Goal: Transaction & Acquisition: Purchase product/service

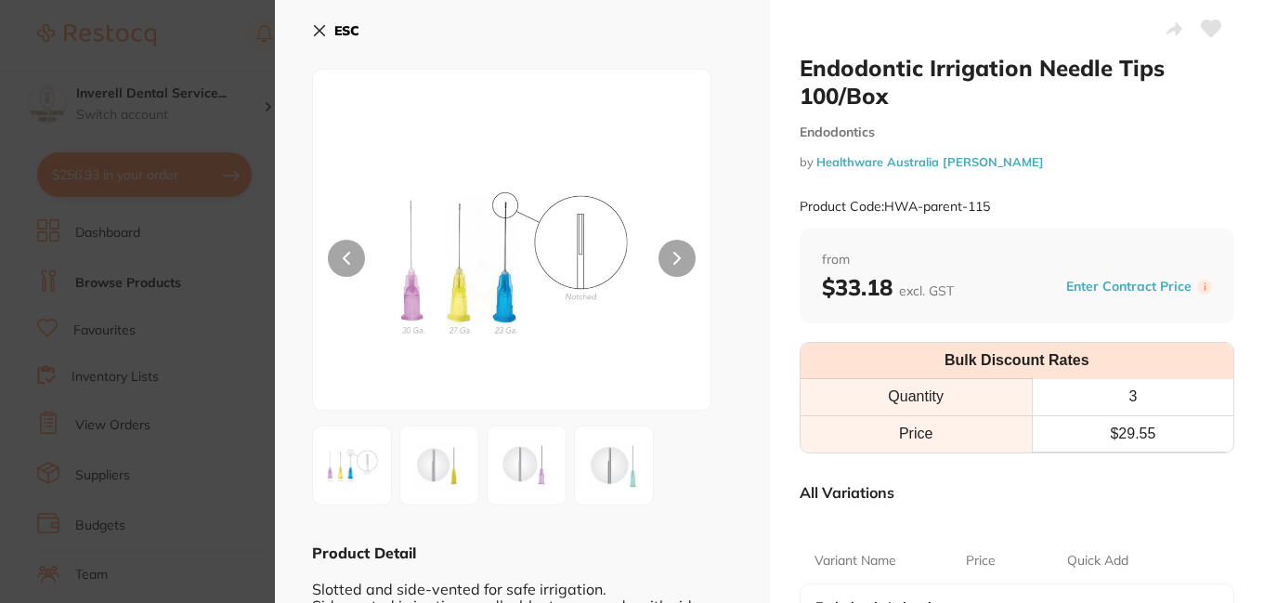
click at [312, 30] on icon at bounding box center [319, 30] width 15 height 15
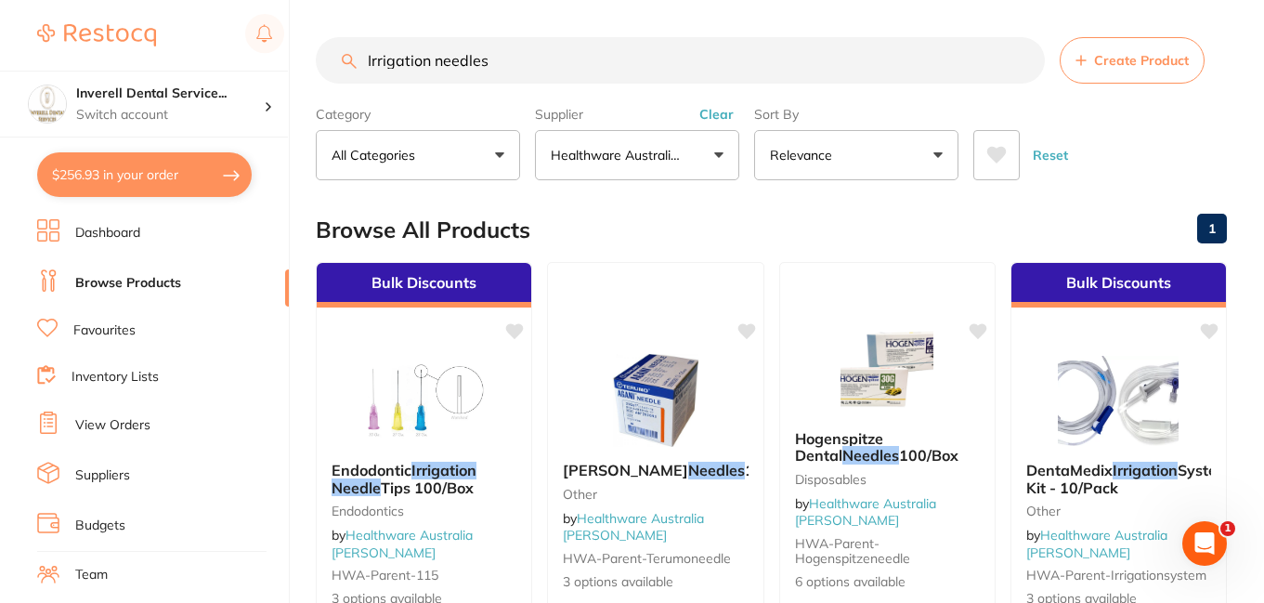
drag, startPoint x: 489, startPoint y: 62, endPoint x: 344, endPoint y: 65, distance: 144.9
click at [344, 65] on div "Irrigation needles Create Product" at bounding box center [771, 60] width 911 height 46
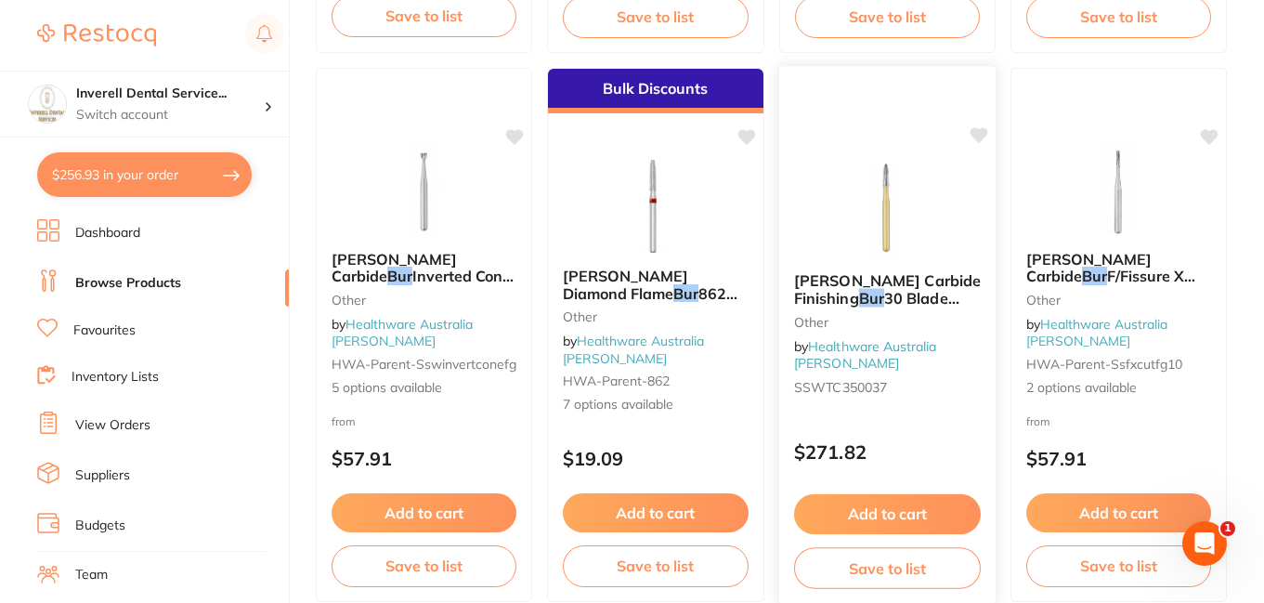
scroll to position [279, 0]
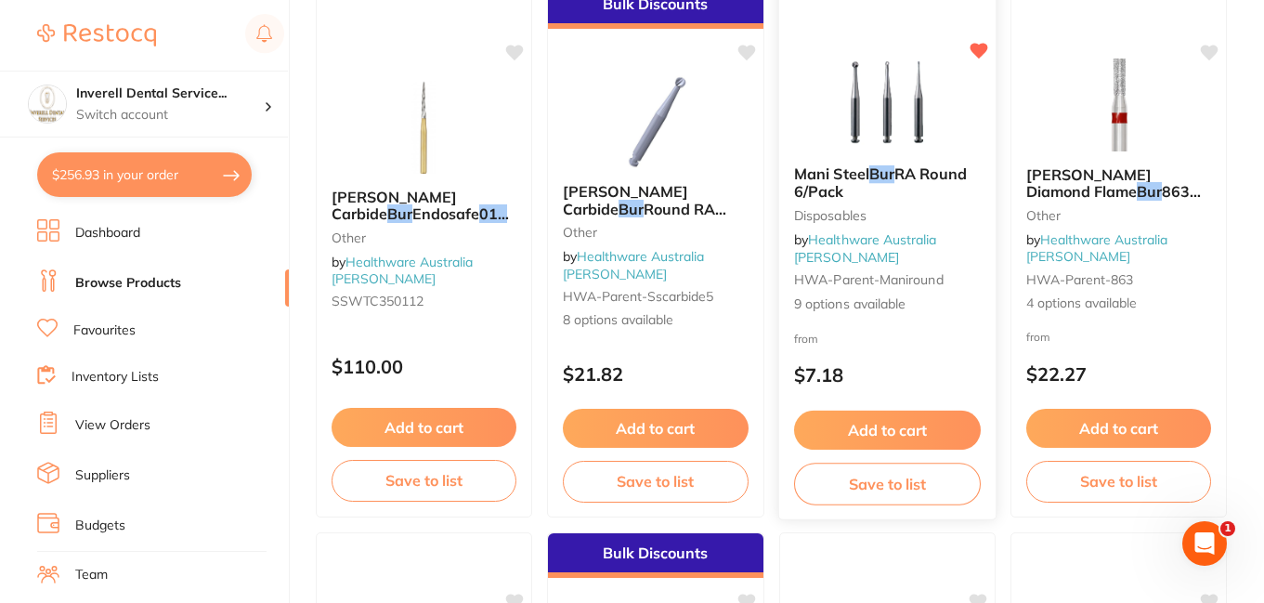
type input "014 slow speed bur"
click at [868, 181] on span "Mani Steel" at bounding box center [831, 173] width 75 height 19
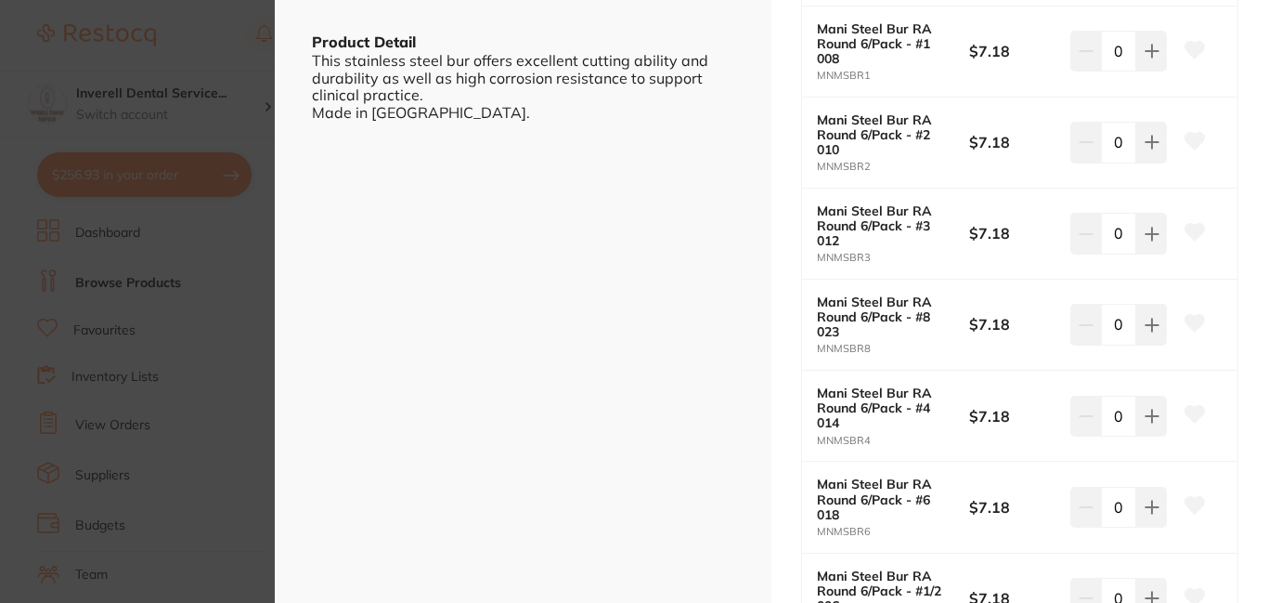
scroll to position [557, 0]
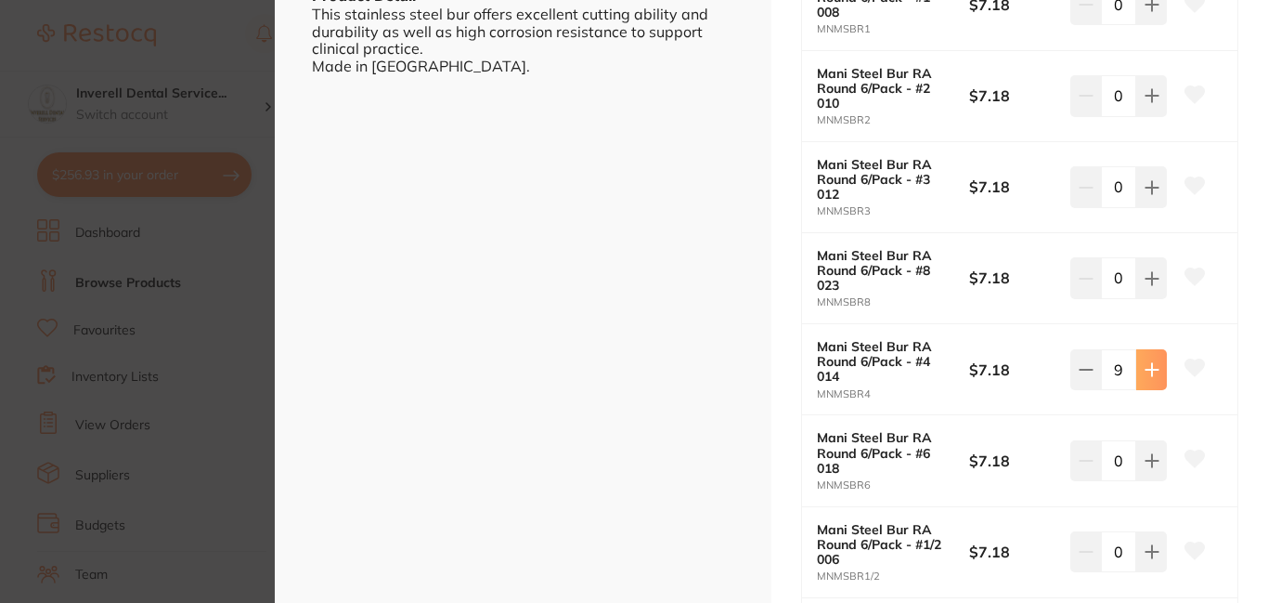
type input "10"
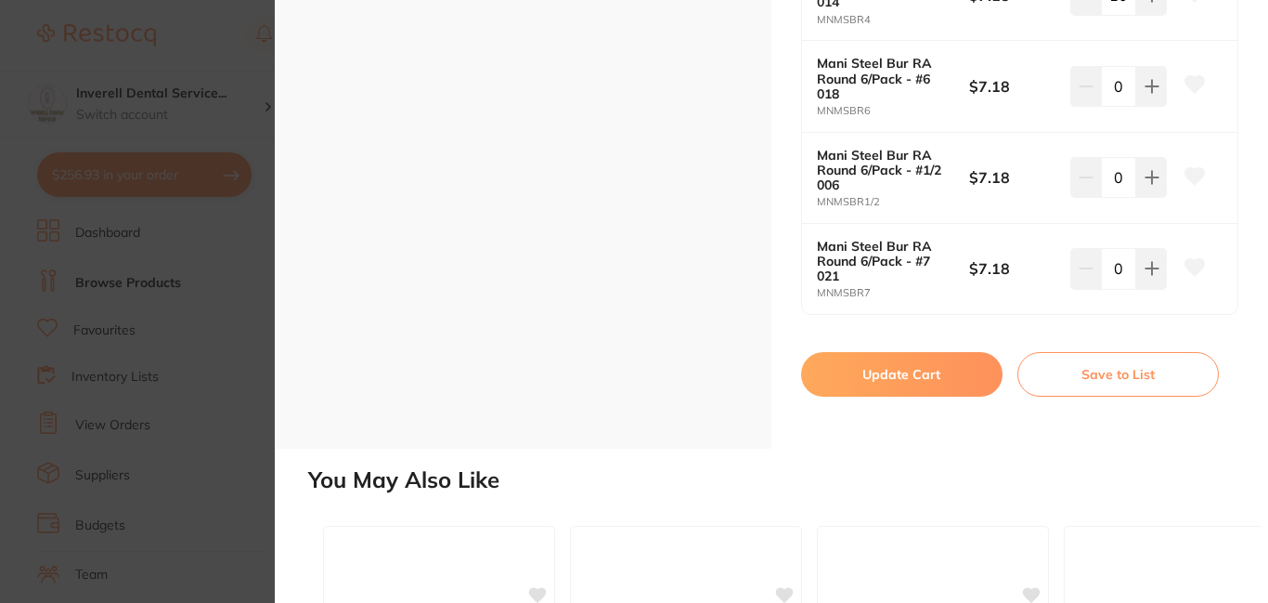
scroll to position [1021, 0]
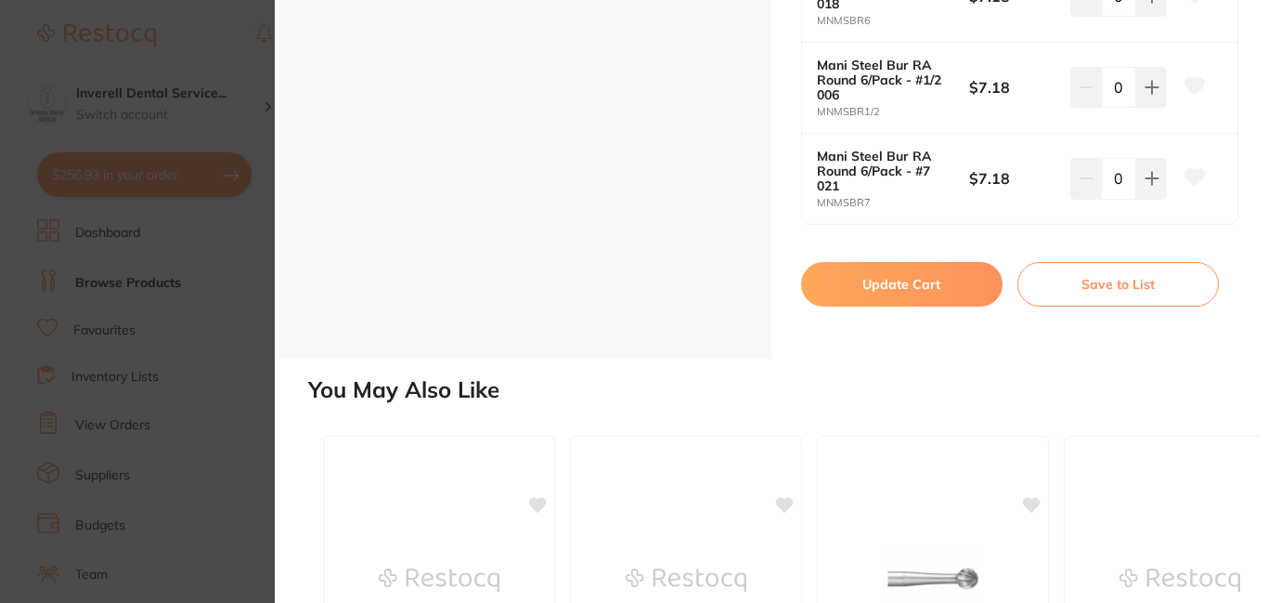
click at [911, 281] on button "Update Cart" at bounding box center [901, 284] width 201 height 45
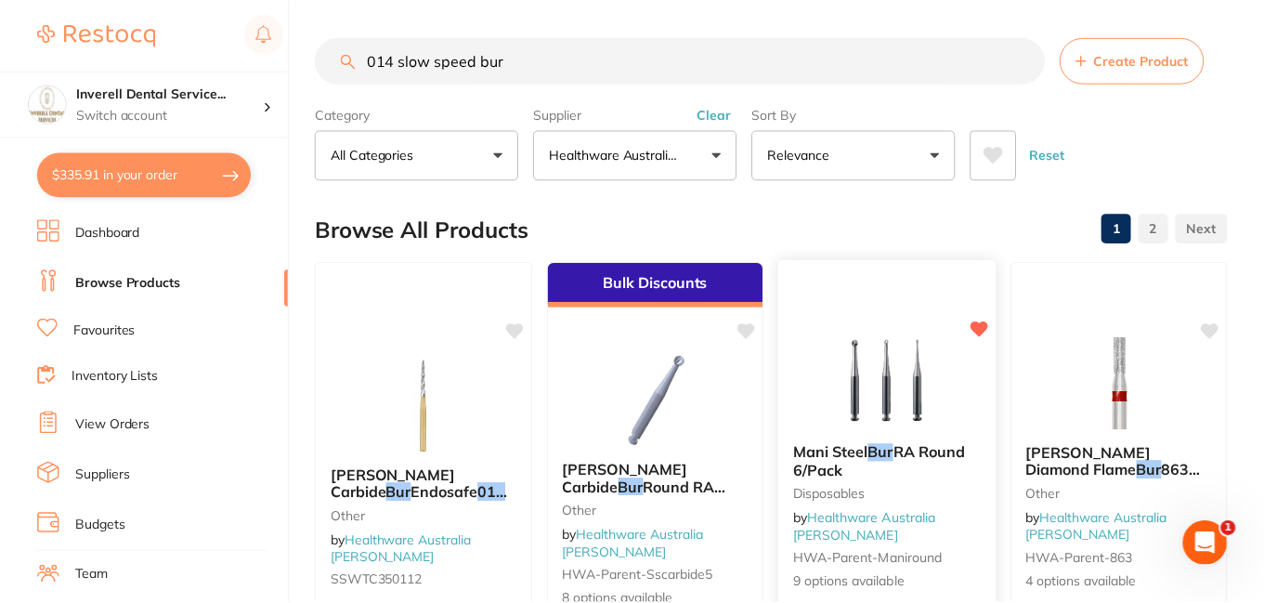
scroll to position [279, 0]
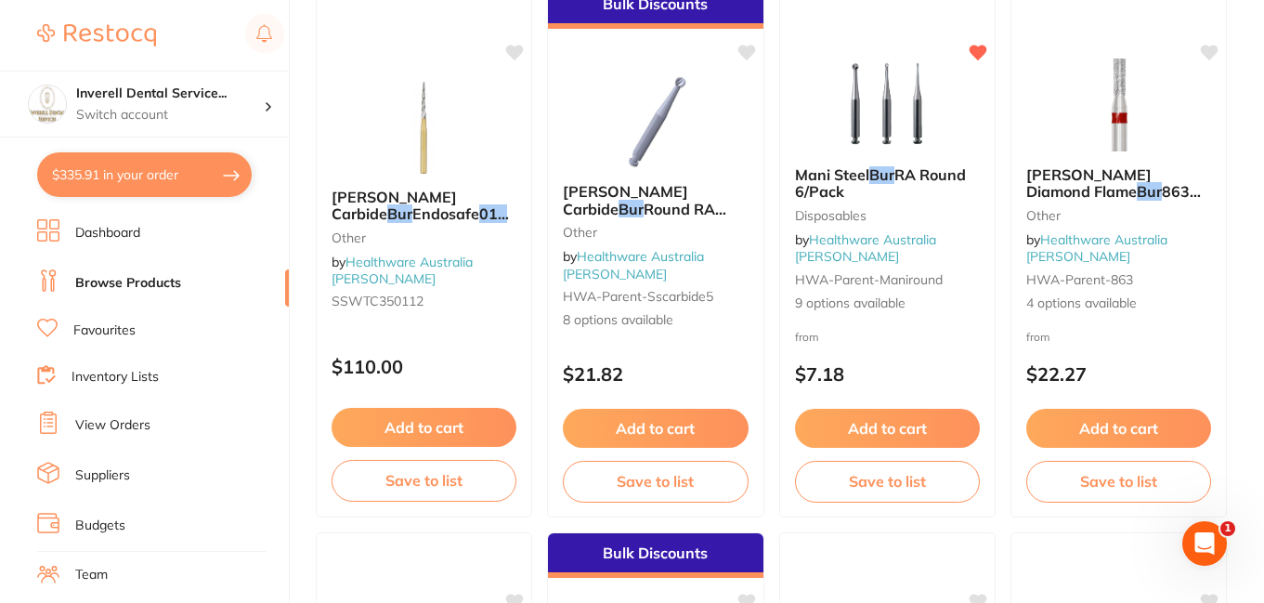
click at [184, 182] on button "$335.91 in your order" at bounding box center [144, 174] width 214 height 45
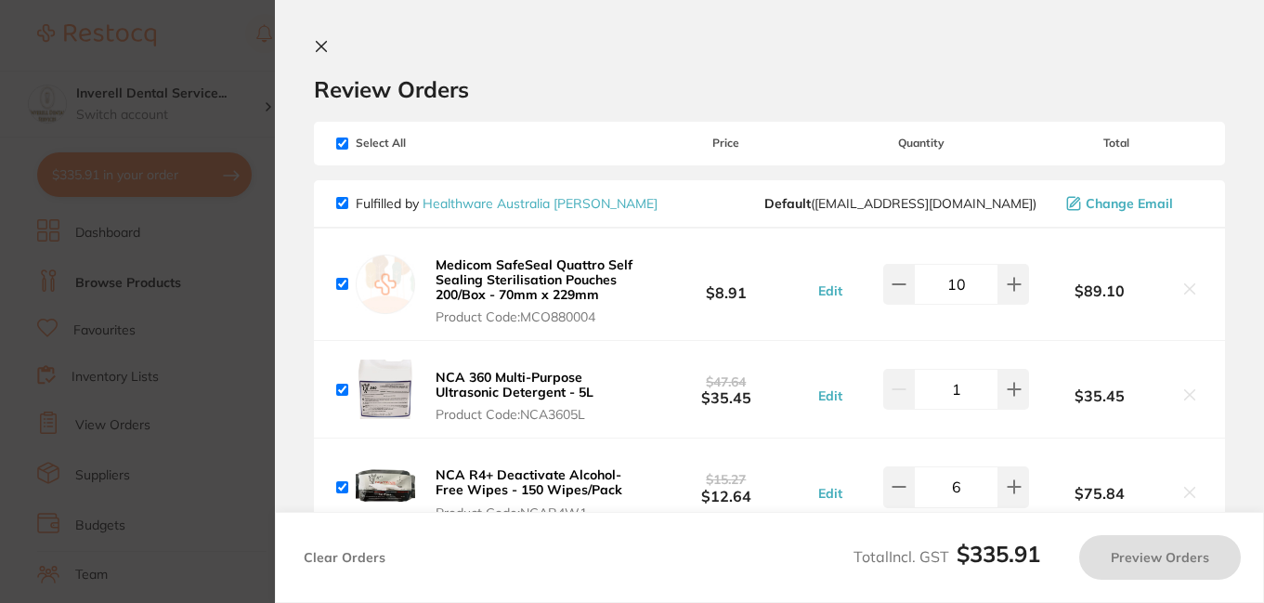
checkbox input "true"
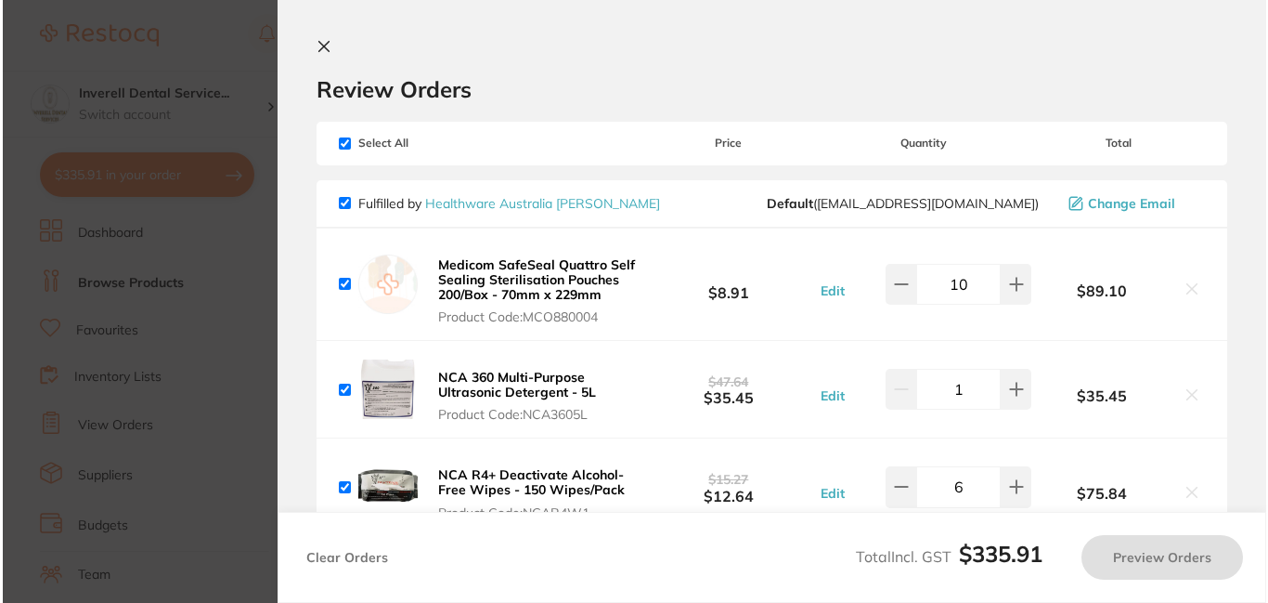
scroll to position [0, 0]
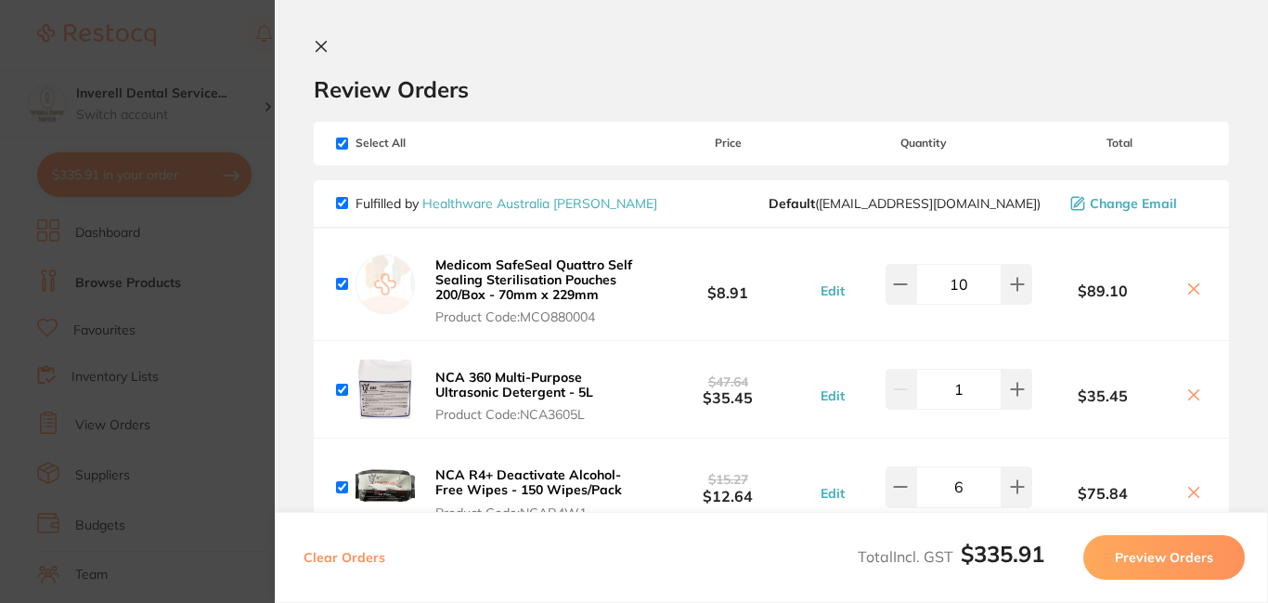
click at [1189, 395] on icon at bounding box center [1194, 394] width 10 height 10
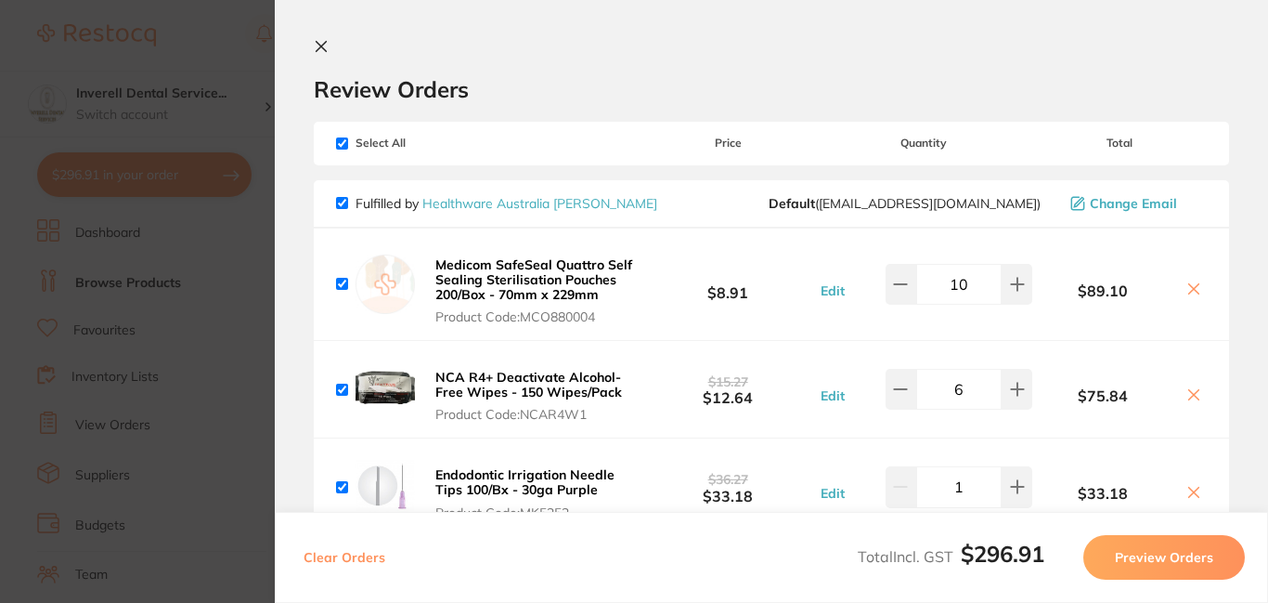
scroll to position [93, 0]
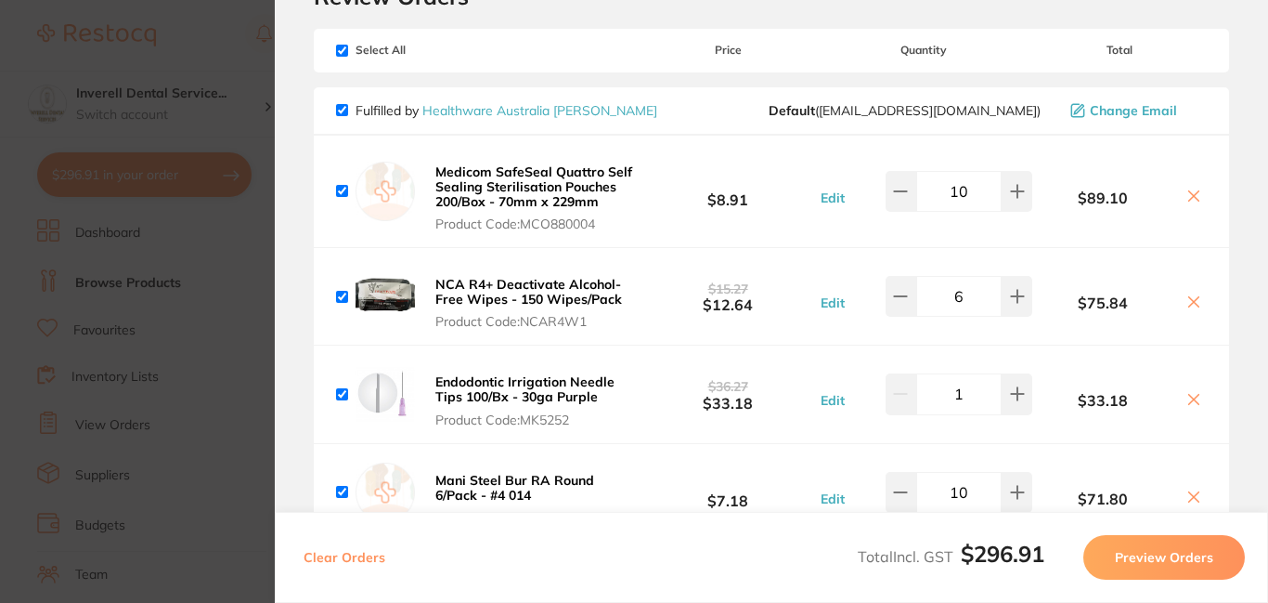
click at [1187, 399] on icon at bounding box center [1194, 399] width 15 height 15
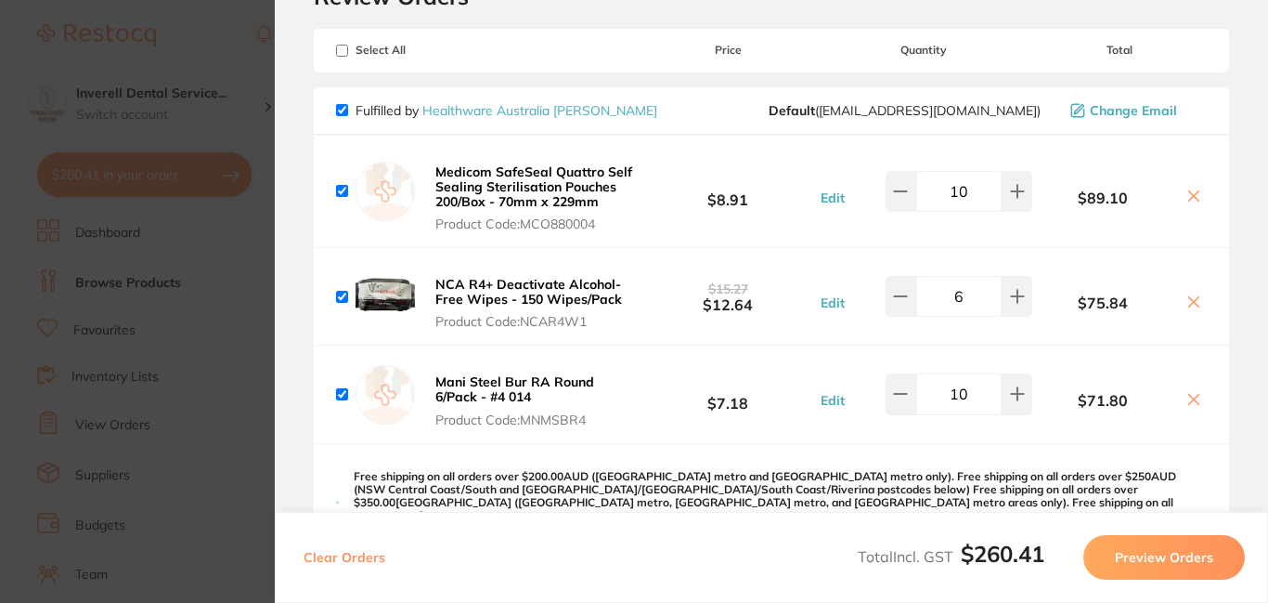
checkbox input "true"
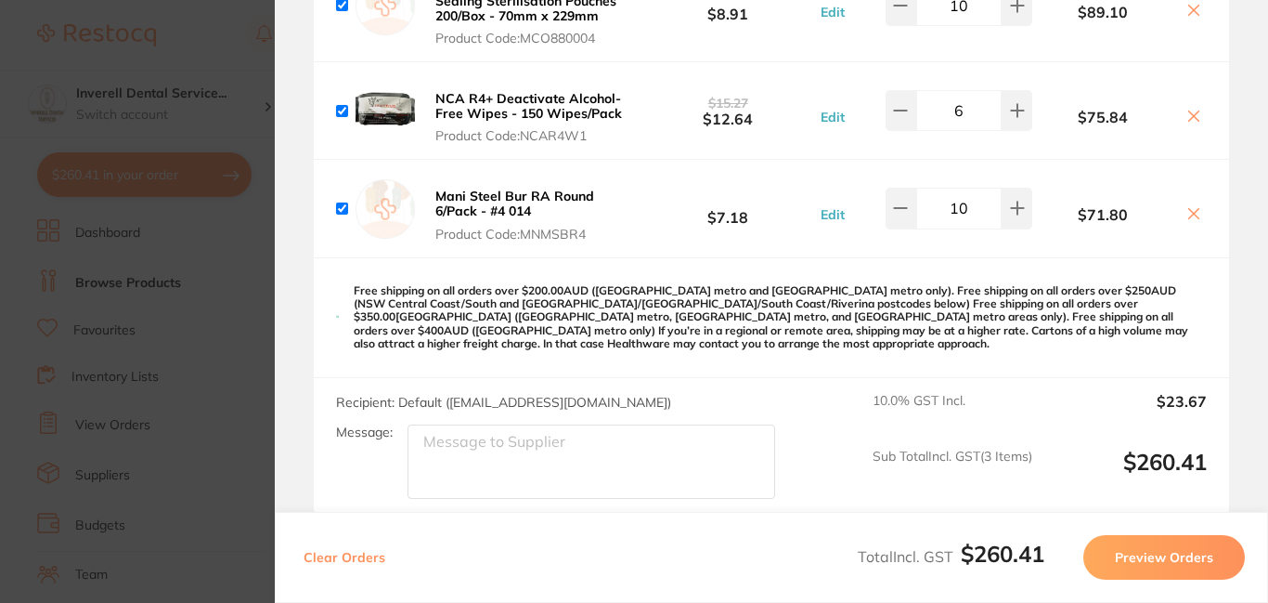
scroll to position [0, 0]
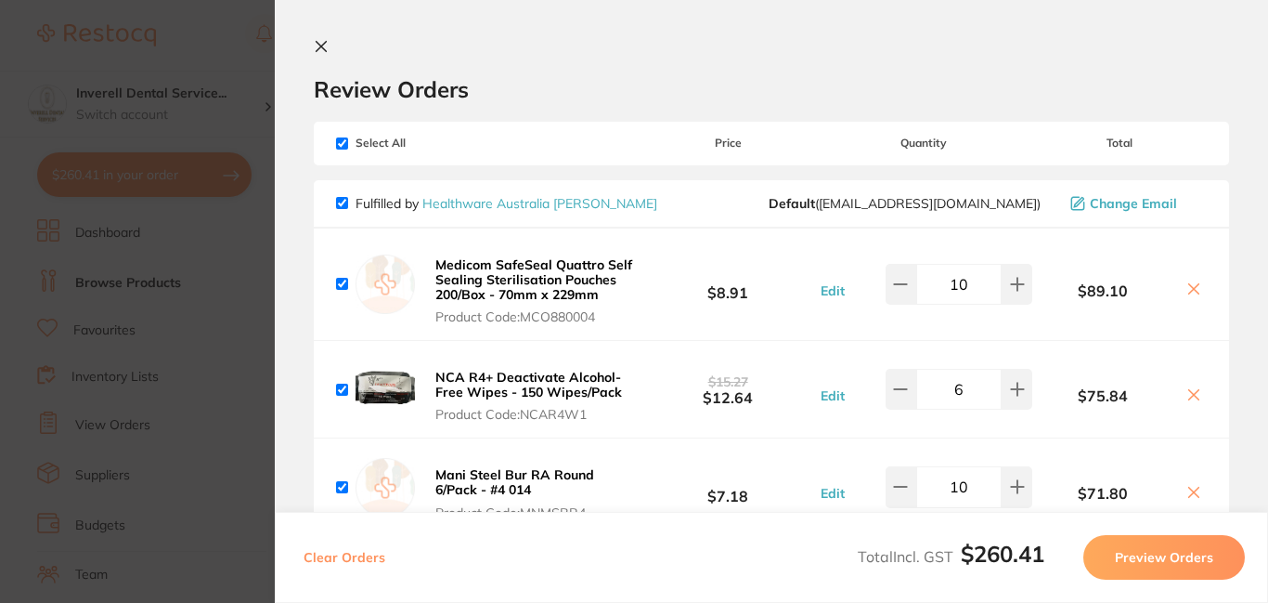
click at [318, 45] on icon at bounding box center [321, 46] width 15 height 15
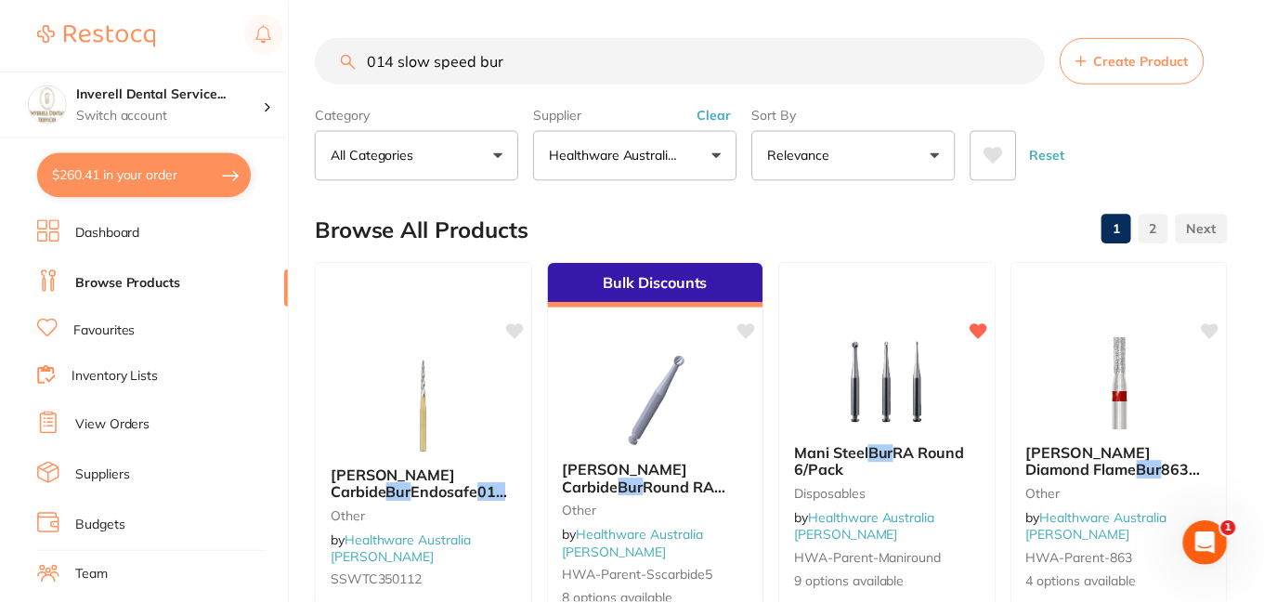
scroll to position [279, 0]
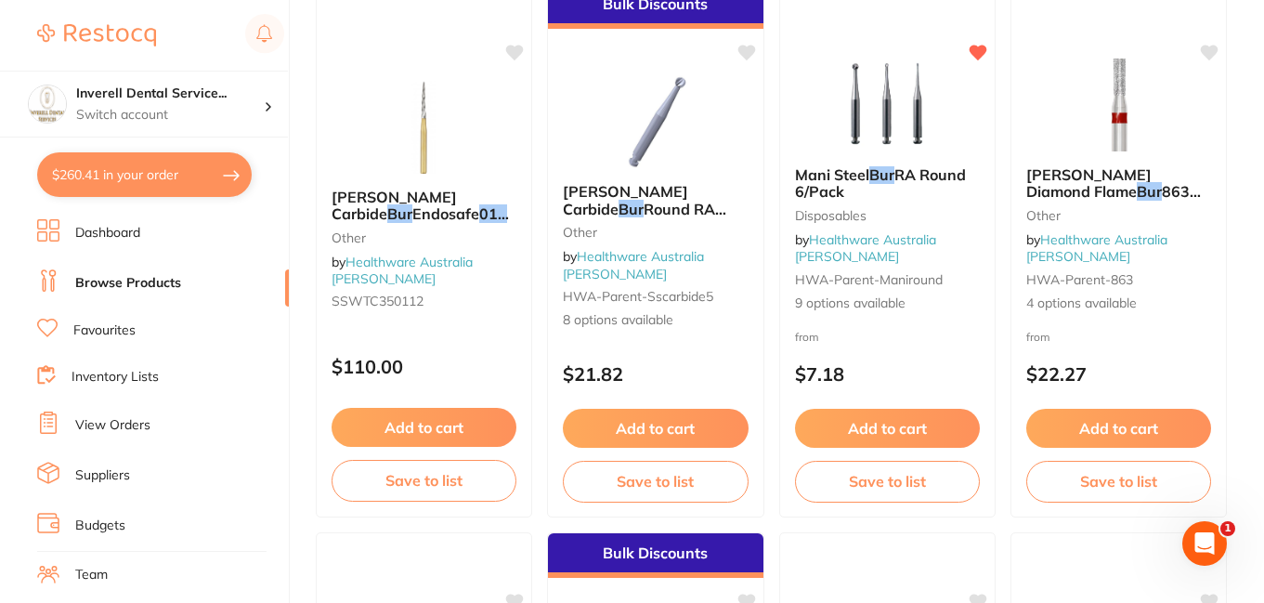
click at [126, 283] on link "Browse Products" at bounding box center [128, 283] width 106 height 19
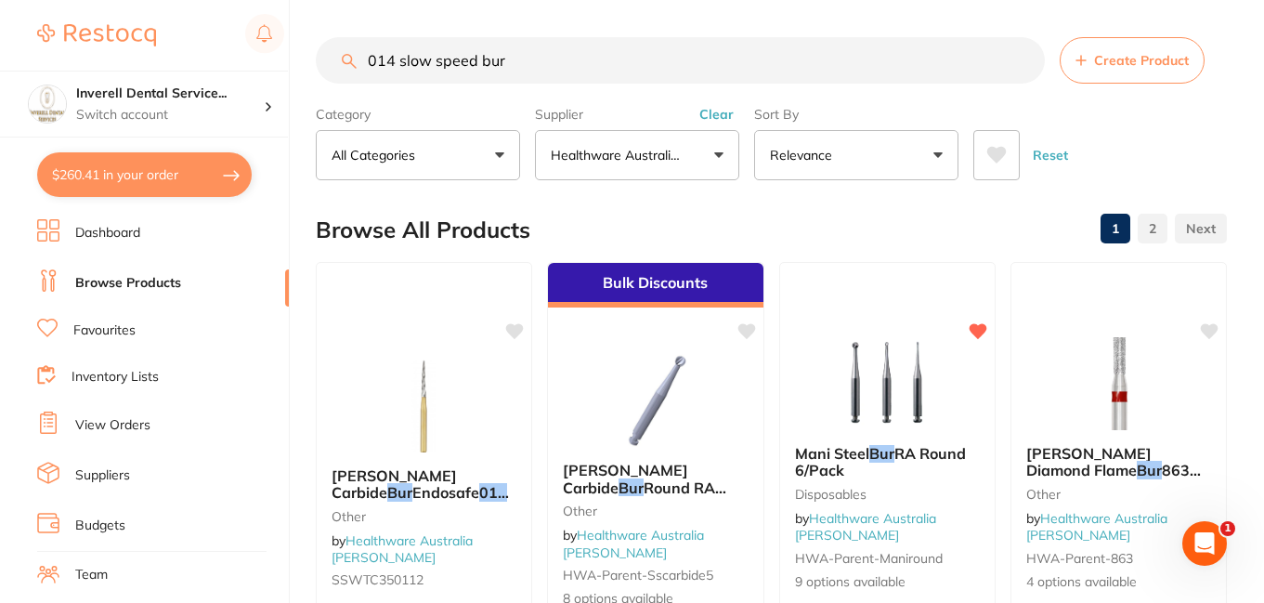
scroll to position [1, 0]
drag, startPoint x: 518, startPoint y: 64, endPoint x: 334, endPoint y: 80, distance: 184.5
click at [334, 80] on input "014 slow speed bur" at bounding box center [680, 60] width 729 height 46
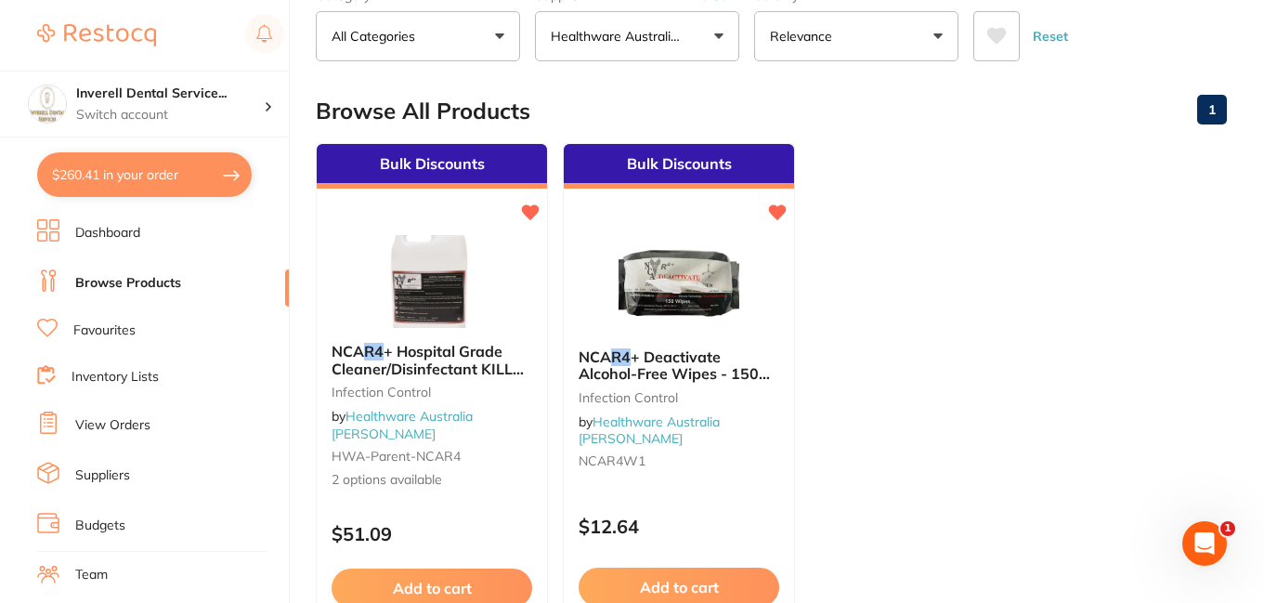
scroll to position [186, 0]
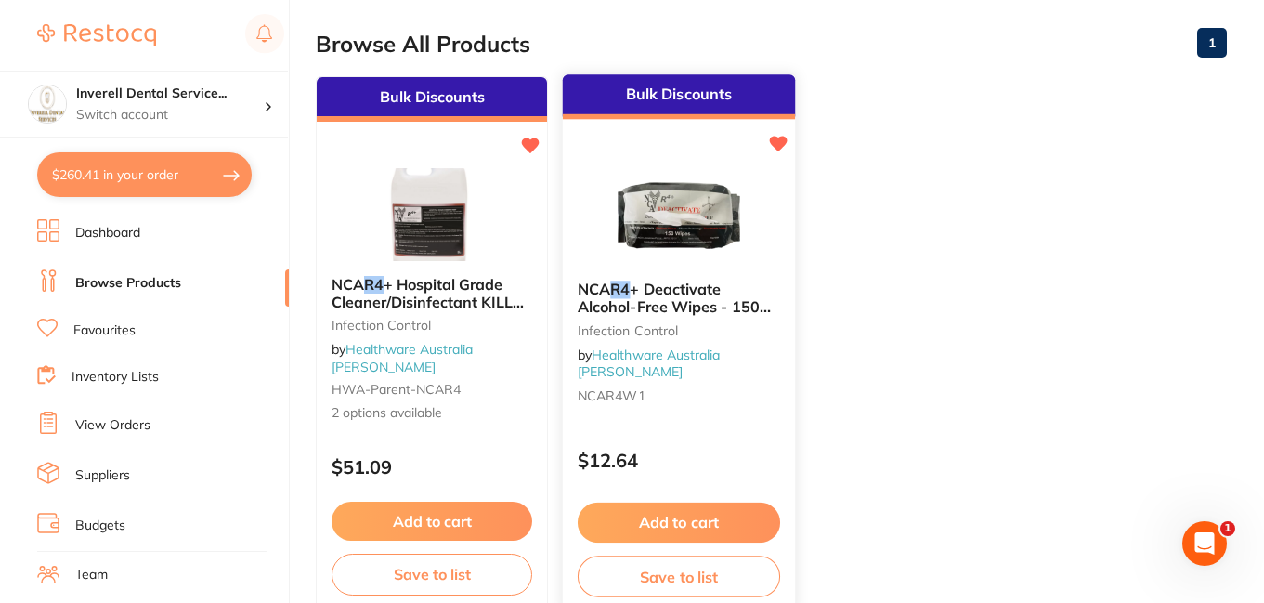
type input "R4"
click at [679, 521] on button "Add to cart" at bounding box center [678, 522] width 202 height 40
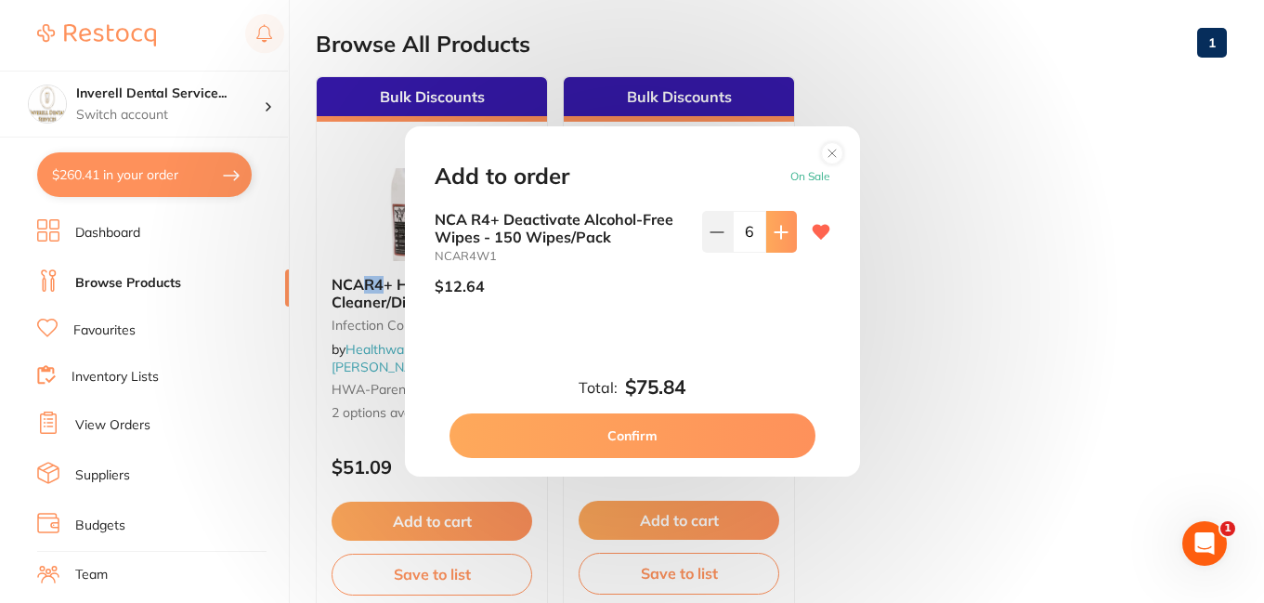
scroll to position [0, 0]
click at [670, 435] on button "Confirm" at bounding box center [632, 435] width 366 height 45
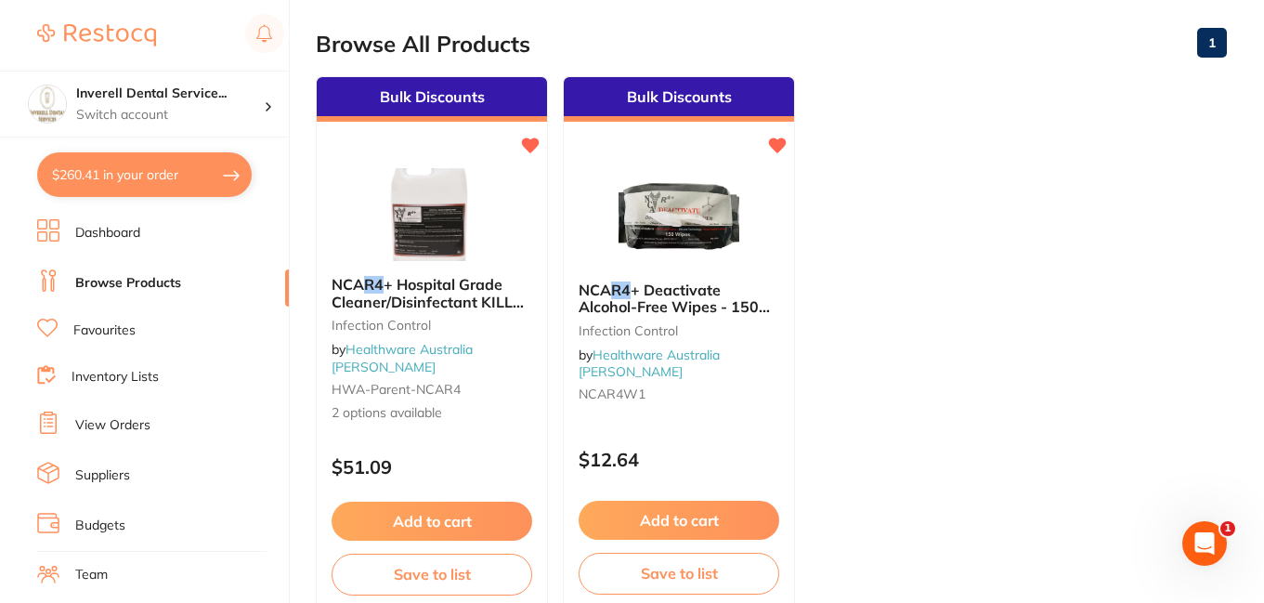
click at [92, 171] on button "$260.41 in your order" at bounding box center [144, 174] width 214 height 45
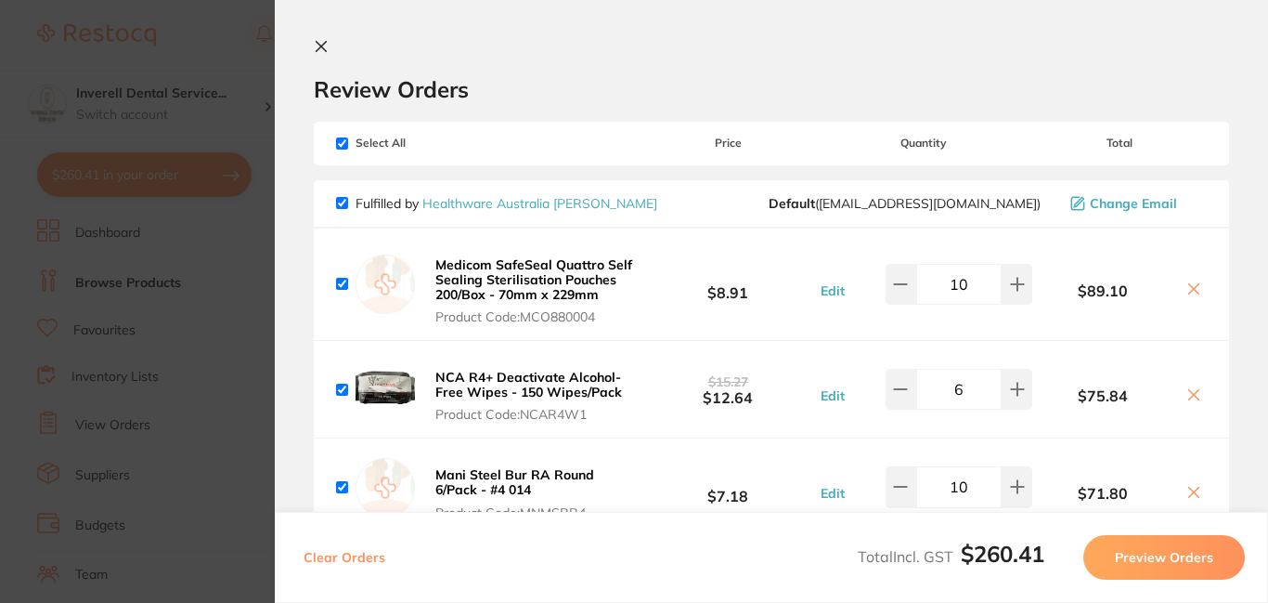
click at [318, 43] on icon at bounding box center [322, 47] width 10 height 10
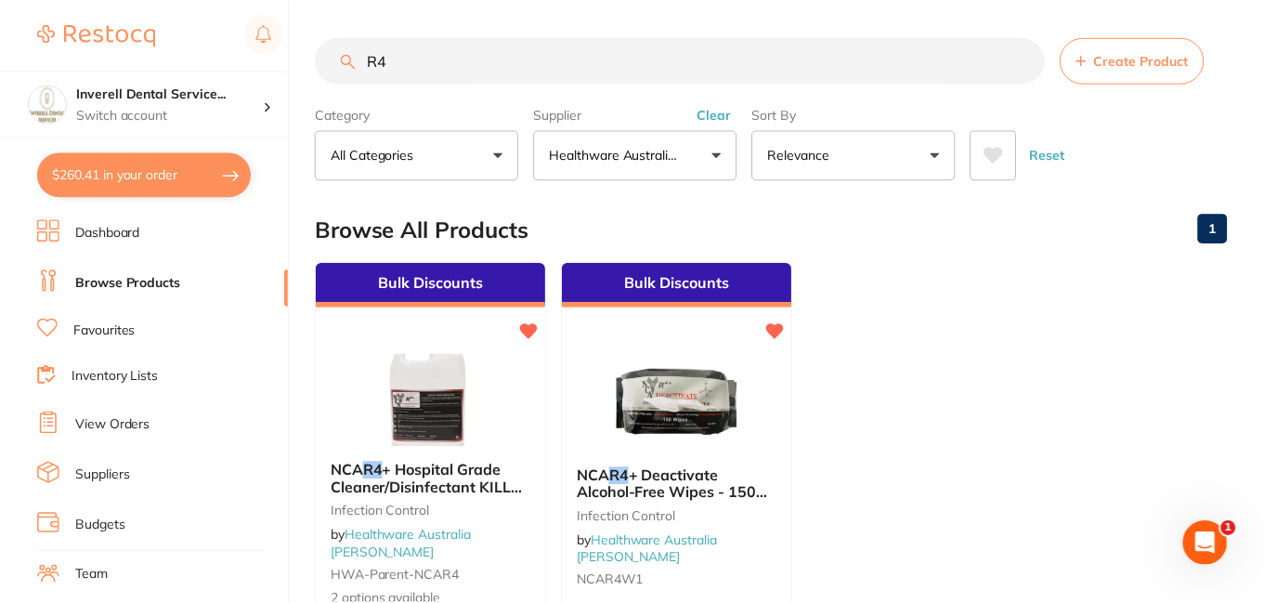
scroll to position [186, 0]
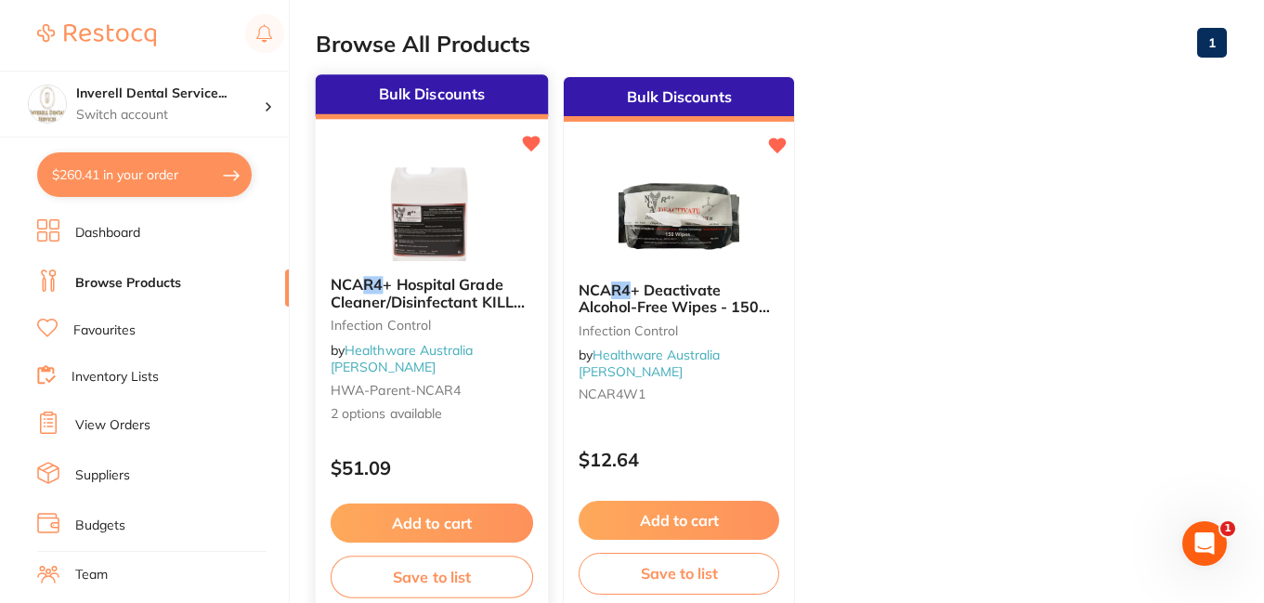
click at [417, 405] on span "2 options available" at bounding box center [432, 414] width 202 height 19
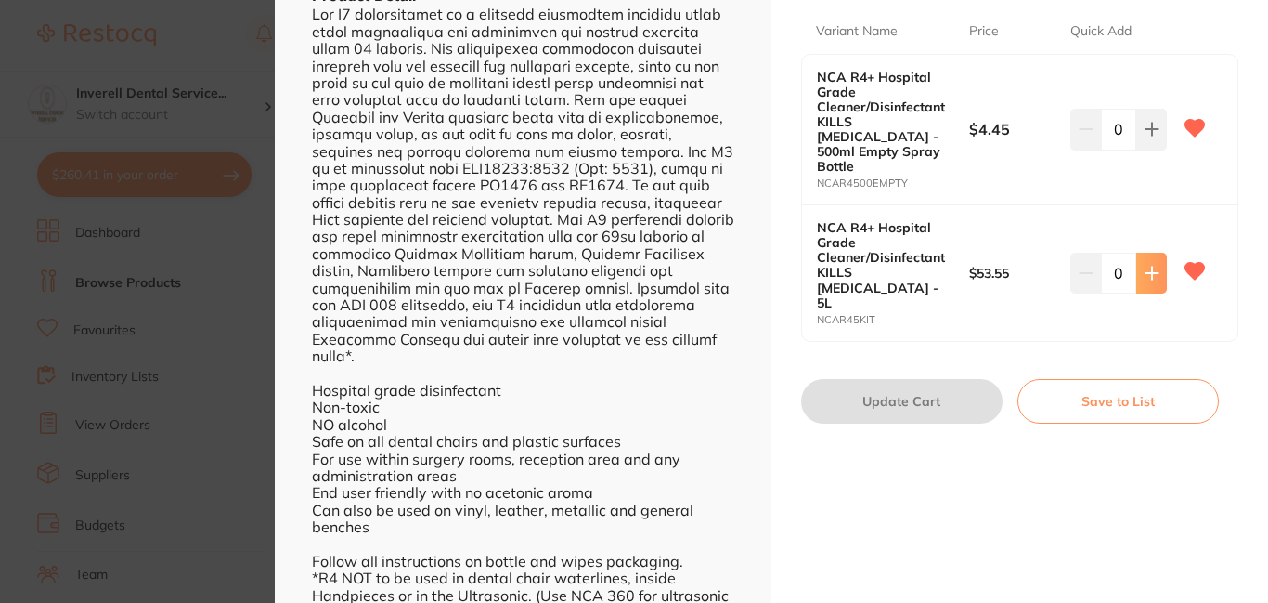
click at [1148, 136] on icon at bounding box center [1152, 129] width 12 height 12
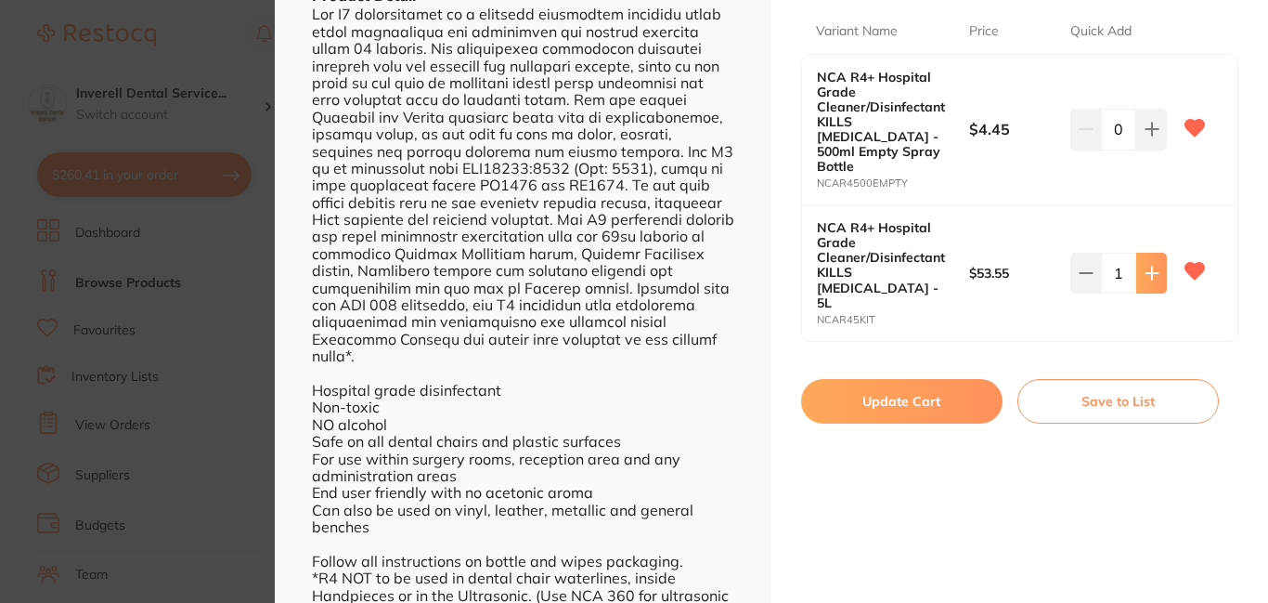
type input "1"
click at [920, 379] on button "Update Cart" at bounding box center [901, 401] width 201 height 45
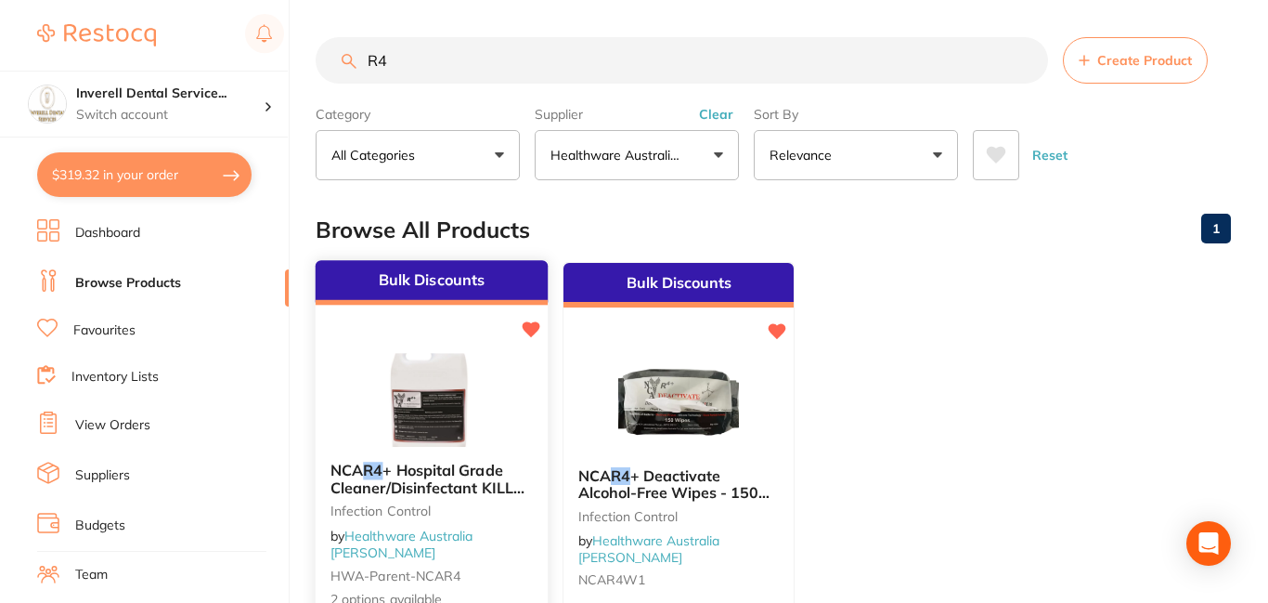
checkbox input "false"
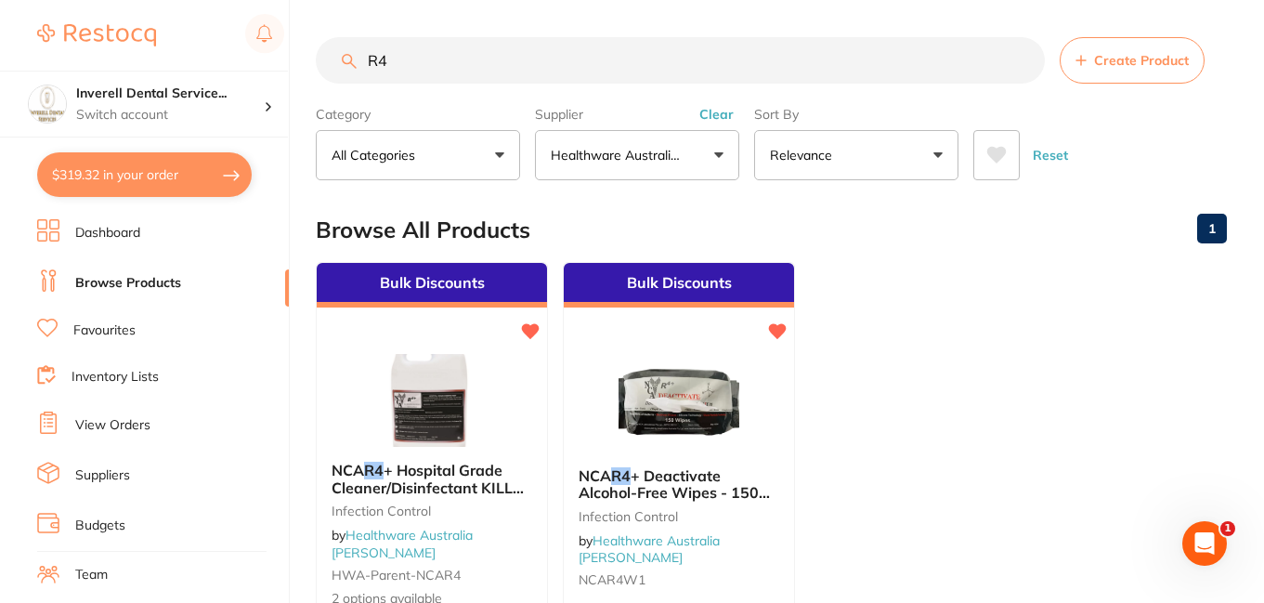
click at [183, 159] on button "$319.32 in your order" at bounding box center [144, 174] width 214 height 45
checkbox input "true"
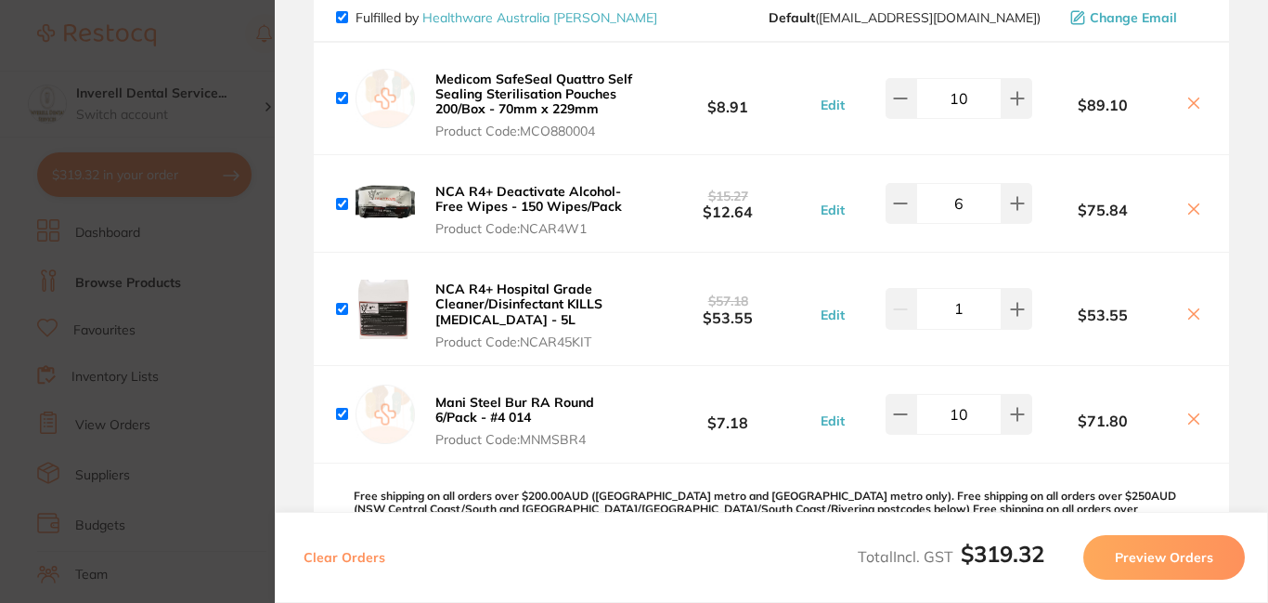
scroll to position [464, 0]
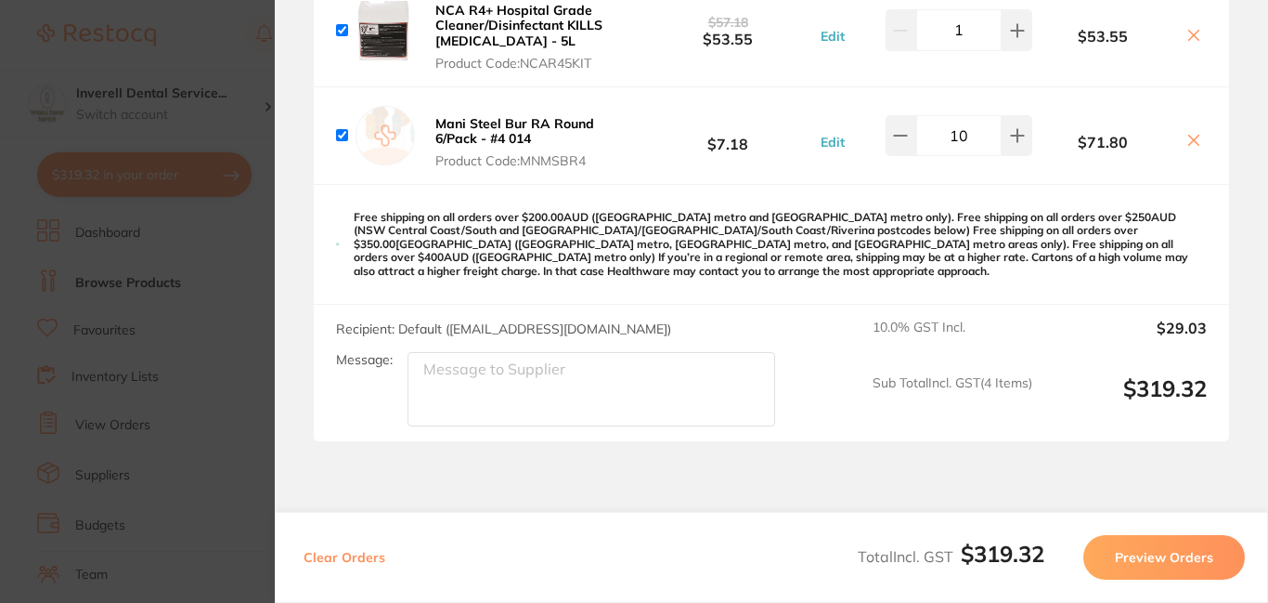
click at [1165, 557] on button "Preview Orders" at bounding box center [1164, 557] width 162 height 45
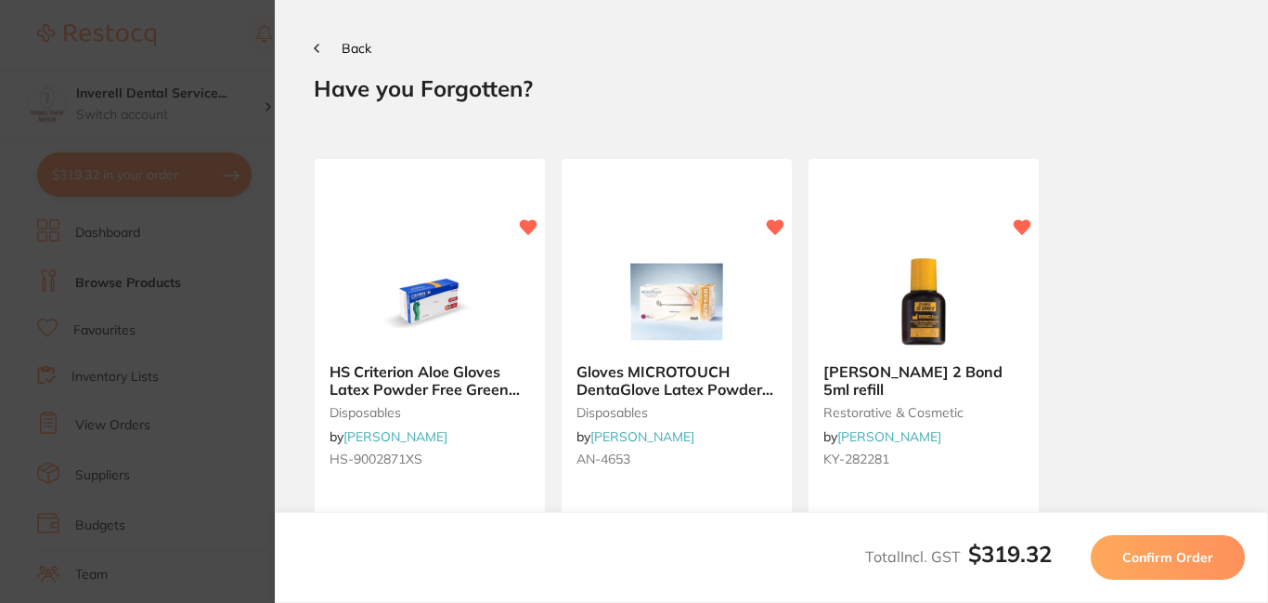
scroll to position [0, 0]
drag, startPoint x: 1182, startPoint y: 549, endPoint x: 1167, endPoint y: 543, distance: 15.9
click at [1181, 549] on span "Confirm Order" at bounding box center [1167, 557] width 91 height 17
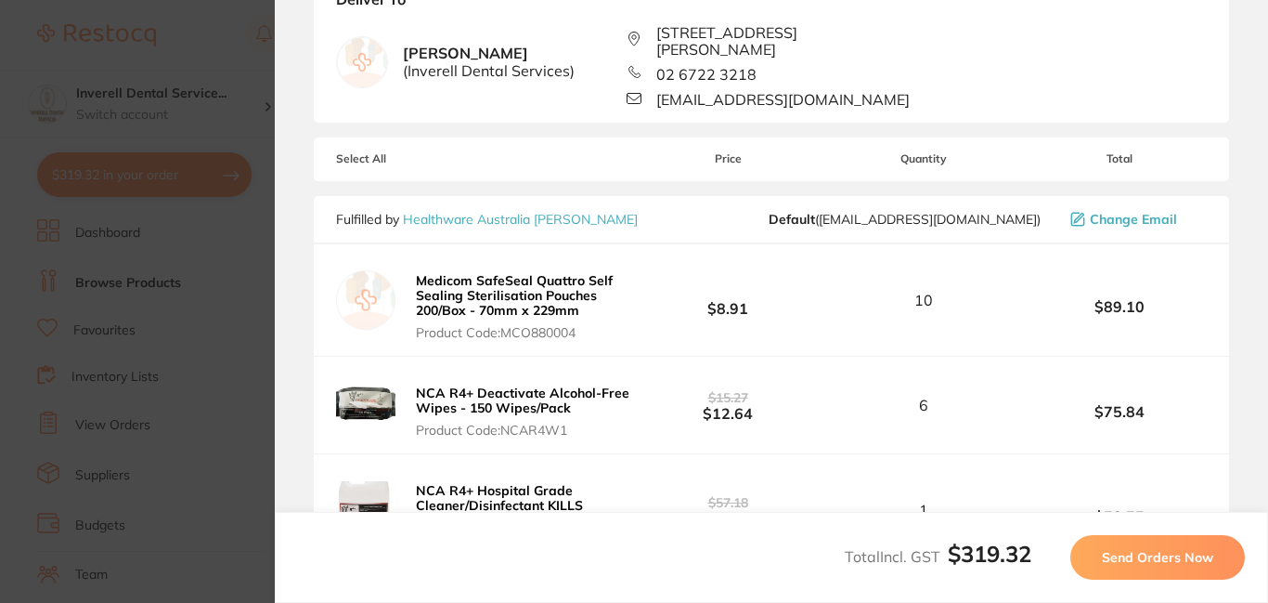
scroll to position [279, 0]
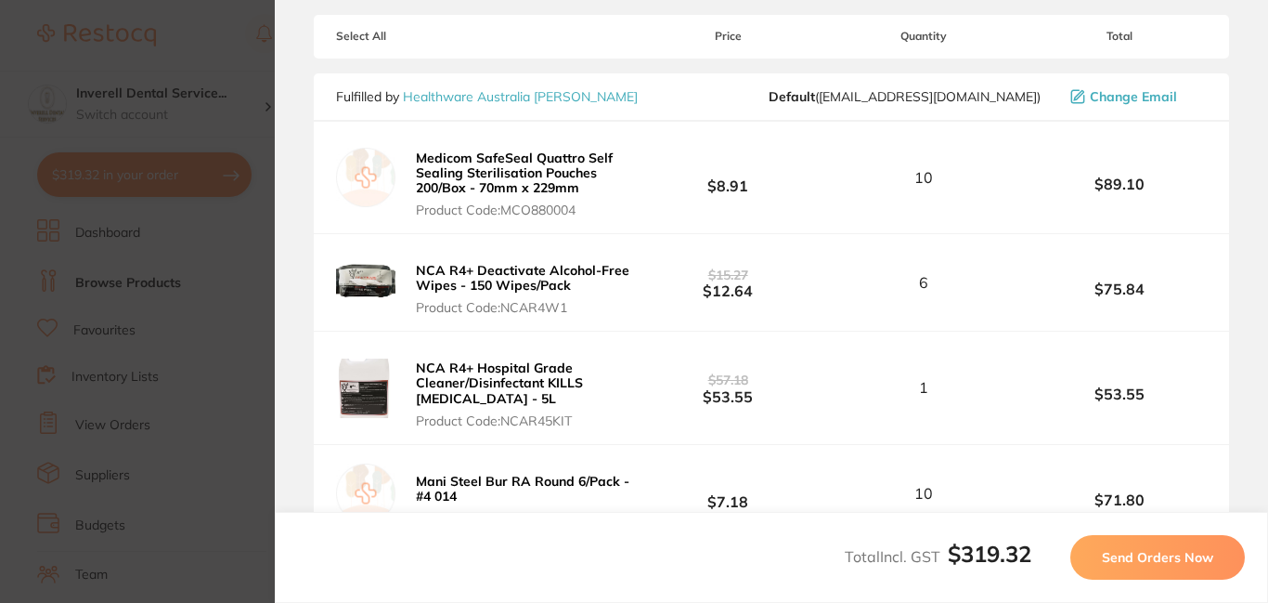
click at [1150, 551] on span "Send Orders Now" at bounding box center [1157, 557] width 111 height 17
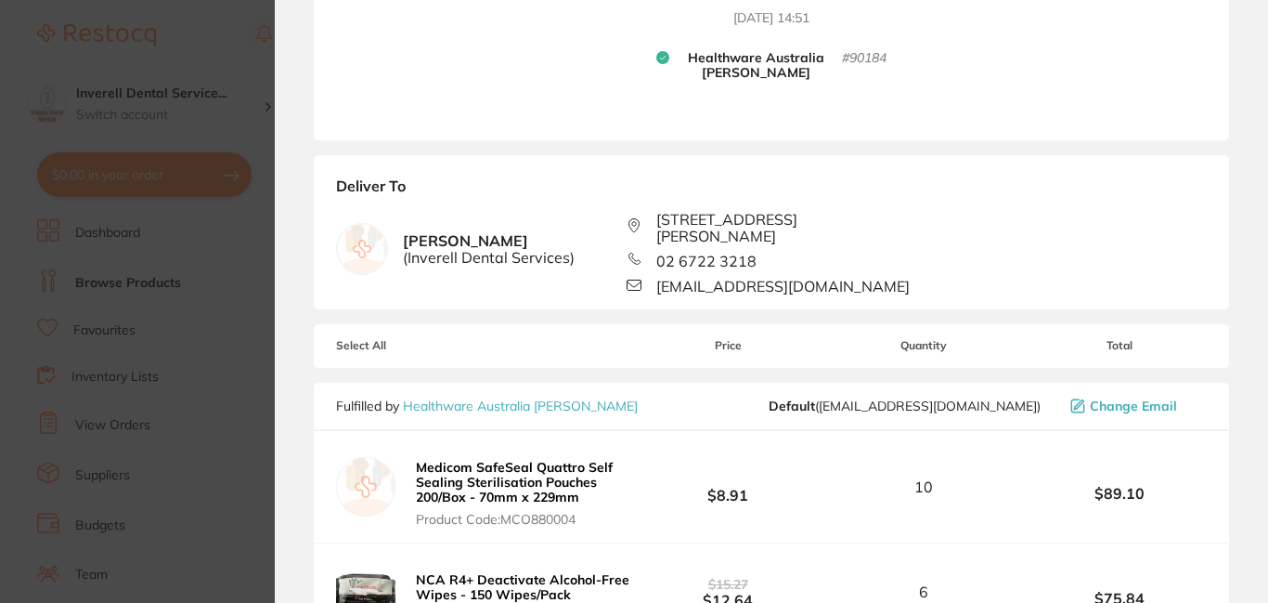
scroll to position [283, 0]
